Goal: Task Accomplishment & Management: Use online tool/utility

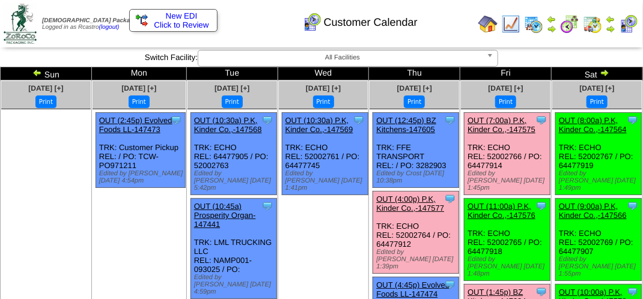
click at [615, 22] on img at bounding box center [611, 19] width 10 height 10
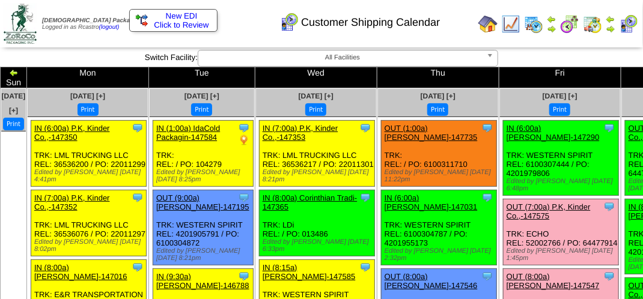
click at [549, 104] on button "Print" at bounding box center [559, 109] width 21 height 13
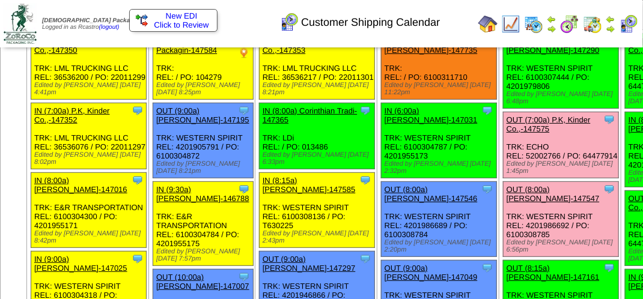
scroll to position [120, 0]
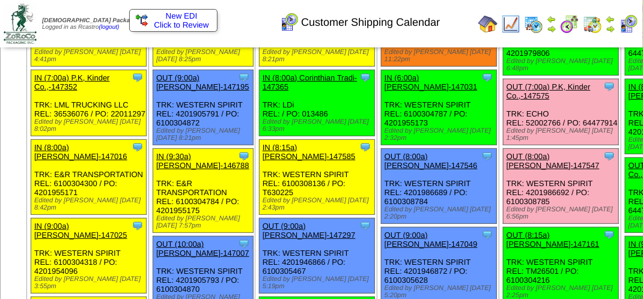
click at [506, 94] on link "OUT (7:00a) P.K, Kinder Co.,-147575" at bounding box center [548, 91] width 84 height 18
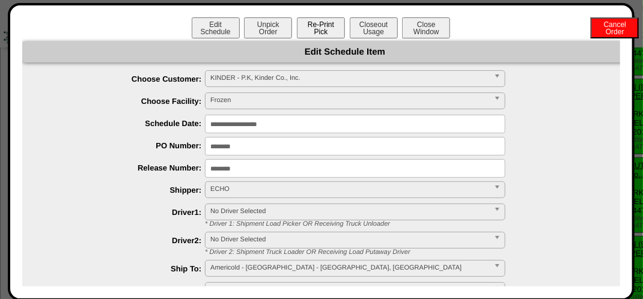
click at [323, 27] on button "Re-Print Pick" at bounding box center [321, 27] width 48 height 21
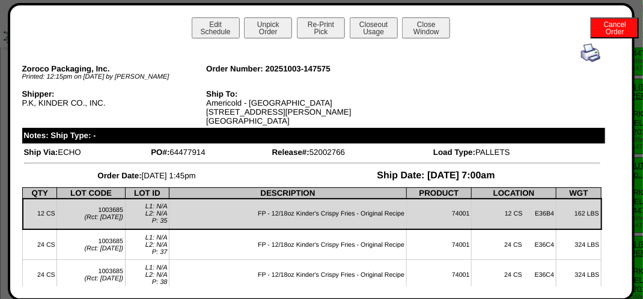
click at [581, 58] on img at bounding box center [590, 52] width 19 height 19
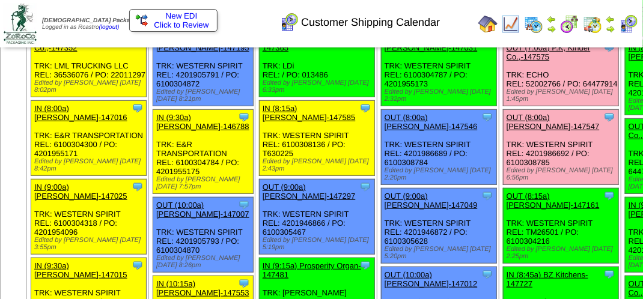
scroll to position [180, 0]
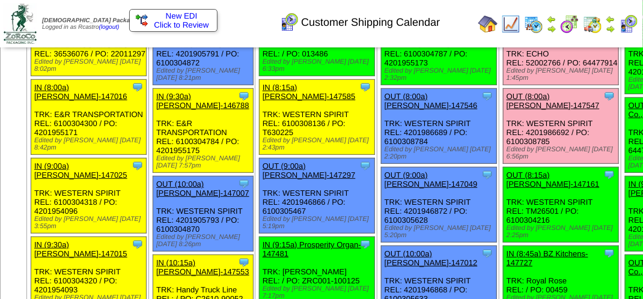
click at [506, 110] on link "OUT (8:00a) [PERSON_NAME]-147547" at bounding box center [552, 101] width 93 height 18
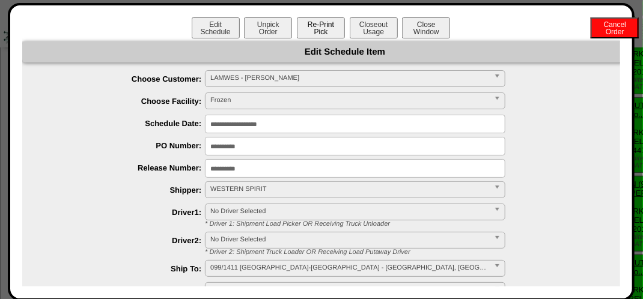
click at [314, 26] on button "Re-Print Pick" at bounding box center [321, 27] width 48 height 21
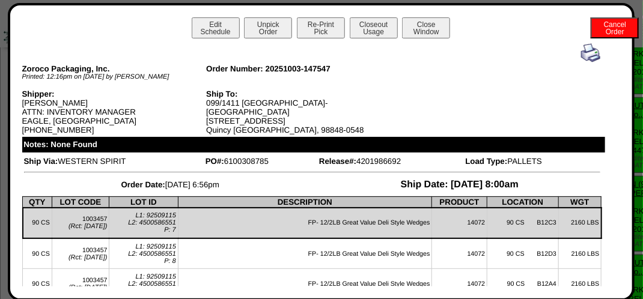
click at [581, 55] on img at bounding box center [590, 52] width 19 height 19
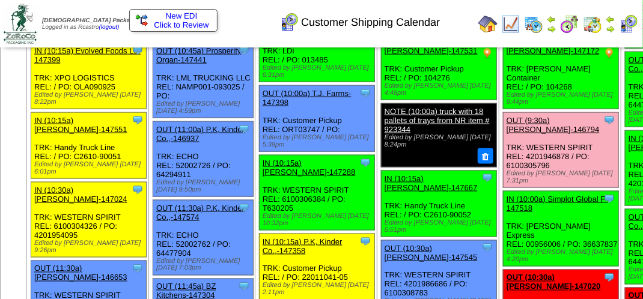
scroll to position [601, 0]
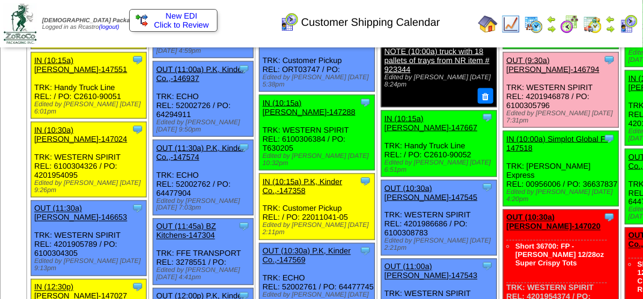
click at [506, 74] on link "OUT (9:30a) [PERSON_NAME]-146794" at bounding box center [552, 65] width 93 height 18
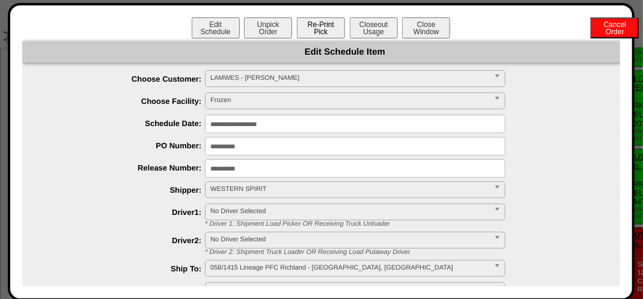
click at [315, 24] on button "Re-Print Pick" at bounding box center [321, 27] width 48 height 21
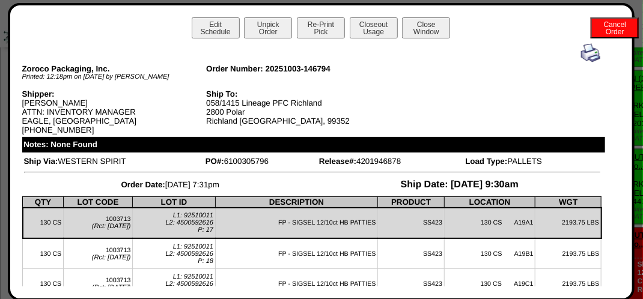
click at [581, 60] on img at bounding box center [590, 52] width 19 height 19
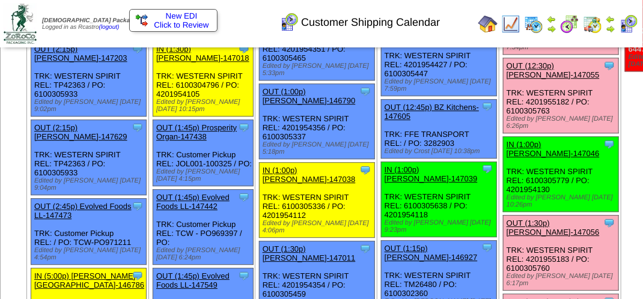
scroll to position [1081, 0]
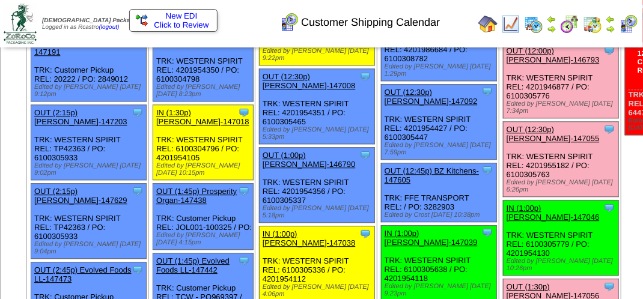
click at [506, 64] on link "OUT (12:00p) [PERSON_NAME]-146793" at bounding box center [552, 55] width 93 height 18
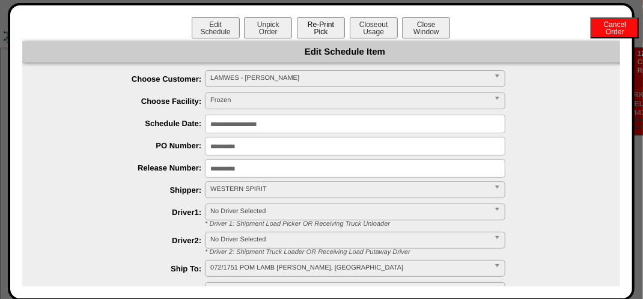
click at [320, 31] on button "Re-Print Pick" at bounding box center [321, 27] width 48 height 21
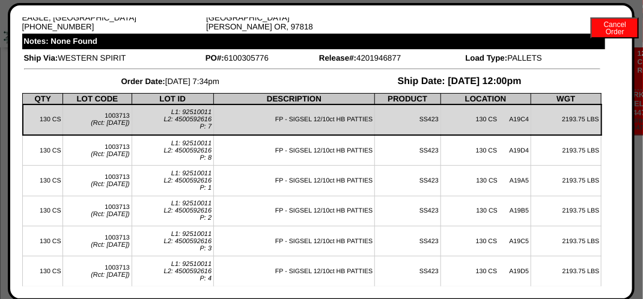
scroll to position [0, 0]
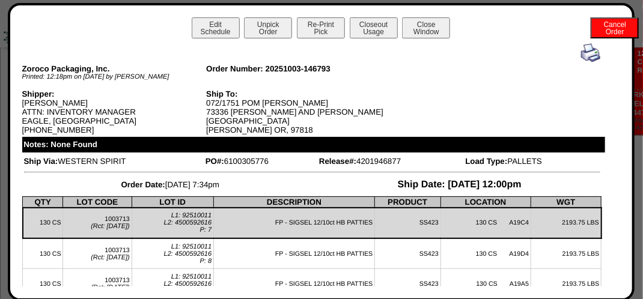
click at [588, 52] on img at bounding box center [590, 52] width 19 height 19
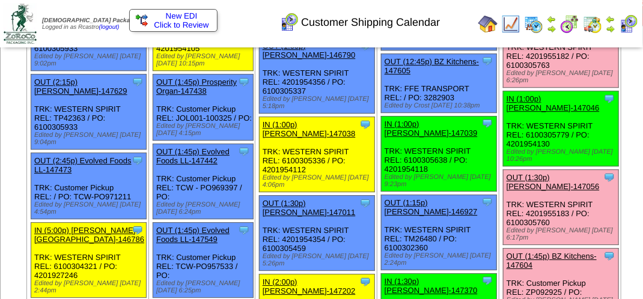
scroll to position [1202, 0]
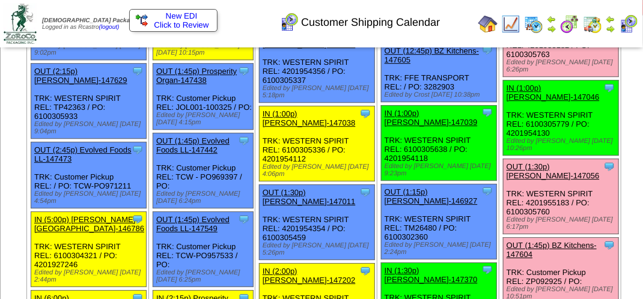
click at [506, 23] on link "OUT (12:30p) [PERSON_NAME]-147055" at bounding box center [552, 14] width 93 height 18
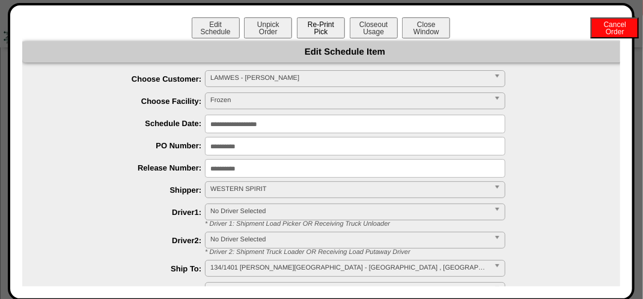
click at [313, 32] on button "Re-Print Pick" at bounding box center [321, 27] width 48 height 21
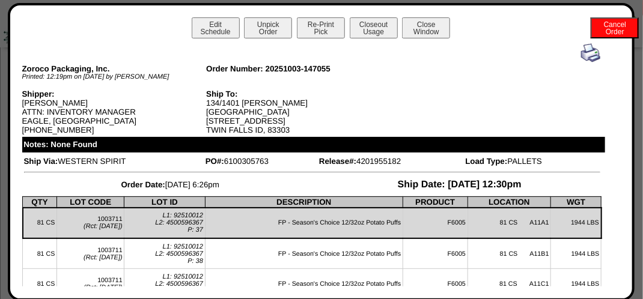
click at [581, 49] on img at bounding box center [590, 52] width 19 height 19
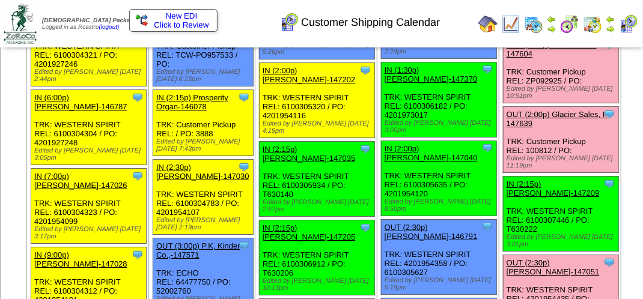
scroll to position [1382, 0]
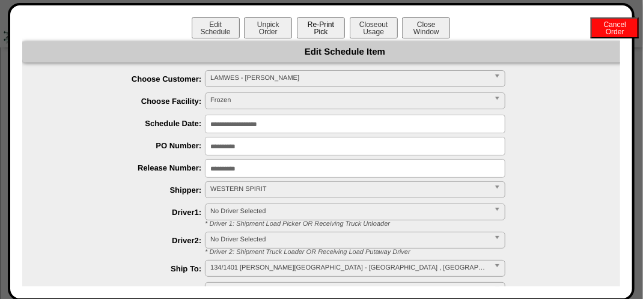
click at [317, 28] on button "Re-Print Pick" at bounding box center [321, 27] width 48 height 21
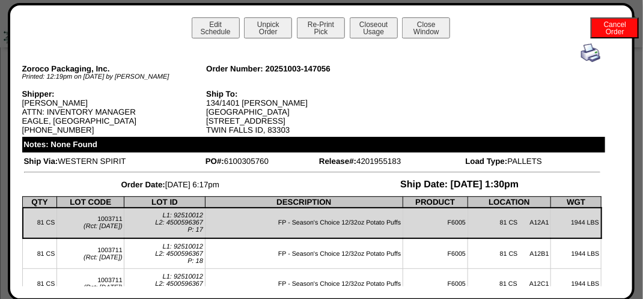
click at [581, 56] on img at bounding box center [590, 52] width 19 height 19
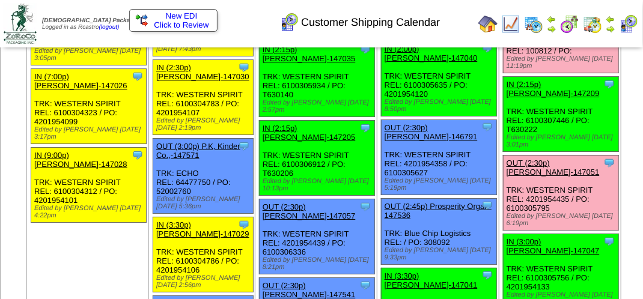
scroll to position [1442, 0]
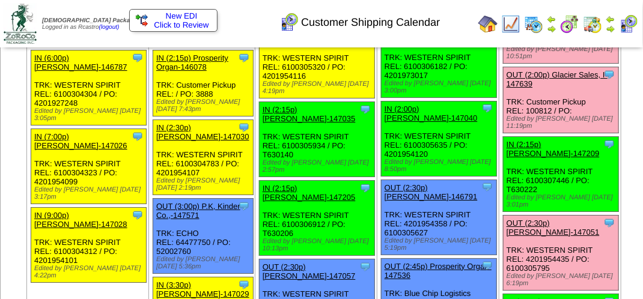
click at [506, 88] on link "OUT (2:00p) Glacier Sales, I-147639" at bounding box center [556, 79] width 101 height 18
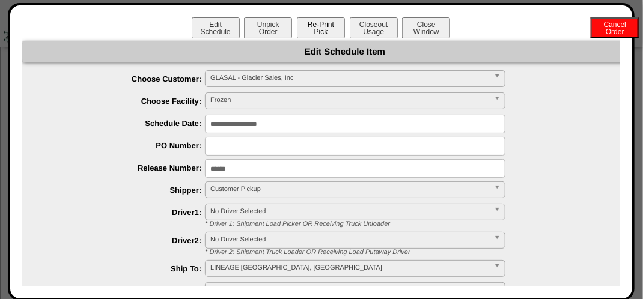
click at [318, 28] on button "Re-Print Pick" at bounding box center [321, 27] width 48 height 21
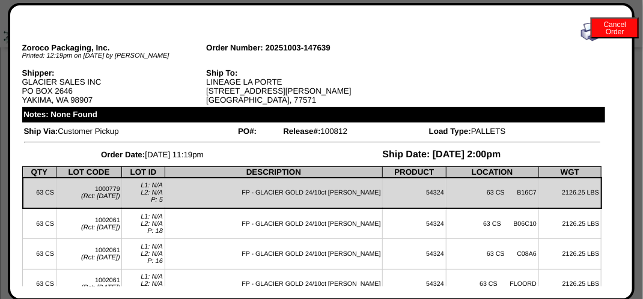
scroll to position [0, 0]
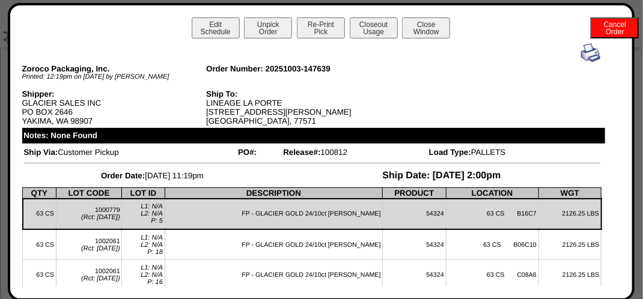
click at [586, 54] on img at bounding box center [590, 52] width 19 height 19
